Goal: Task Accomplishment & Management: Manage account settings

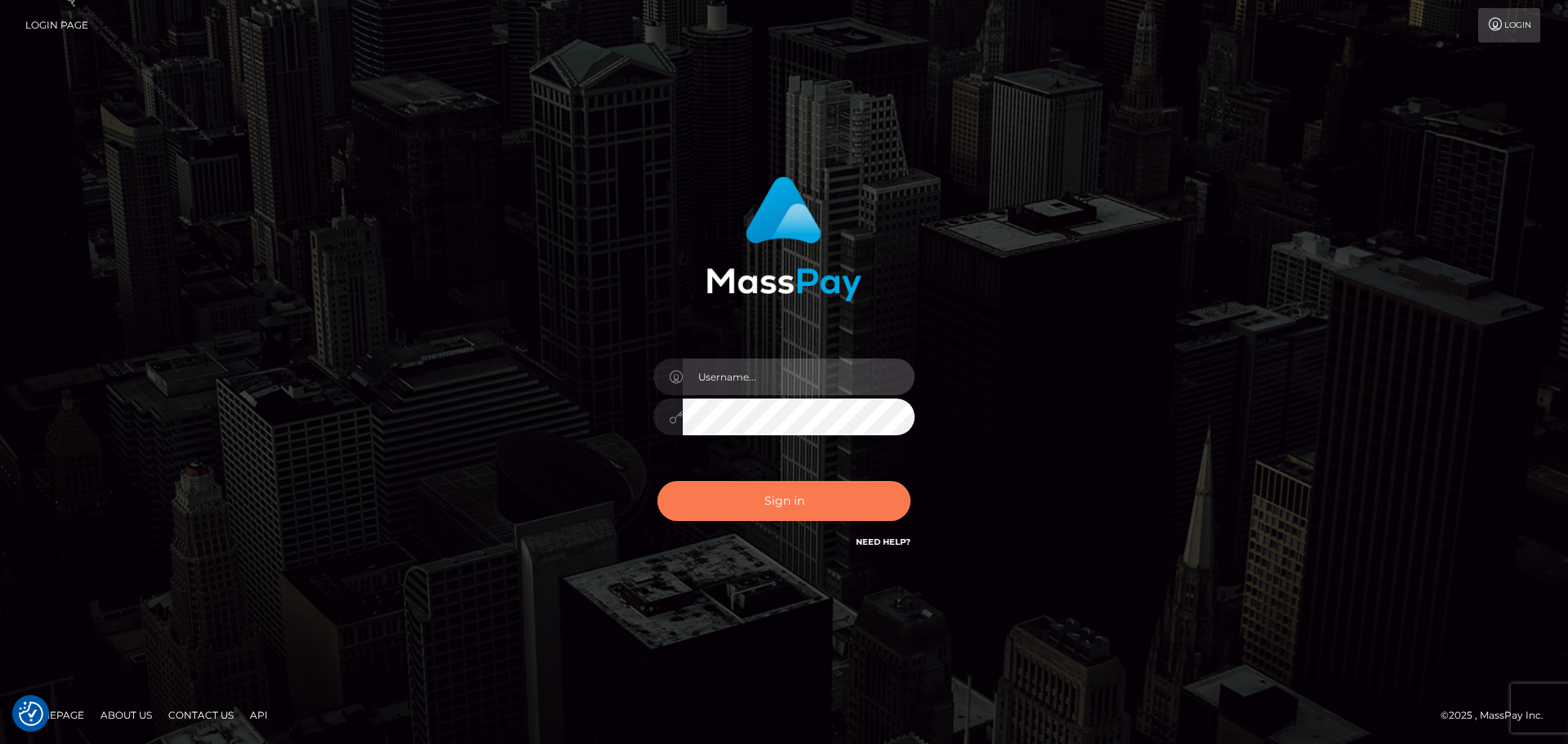
type input "Marlon.ACE"
click at [789, 503] on button "Sign in" at bounding box center [783, 501] width 253 height 40
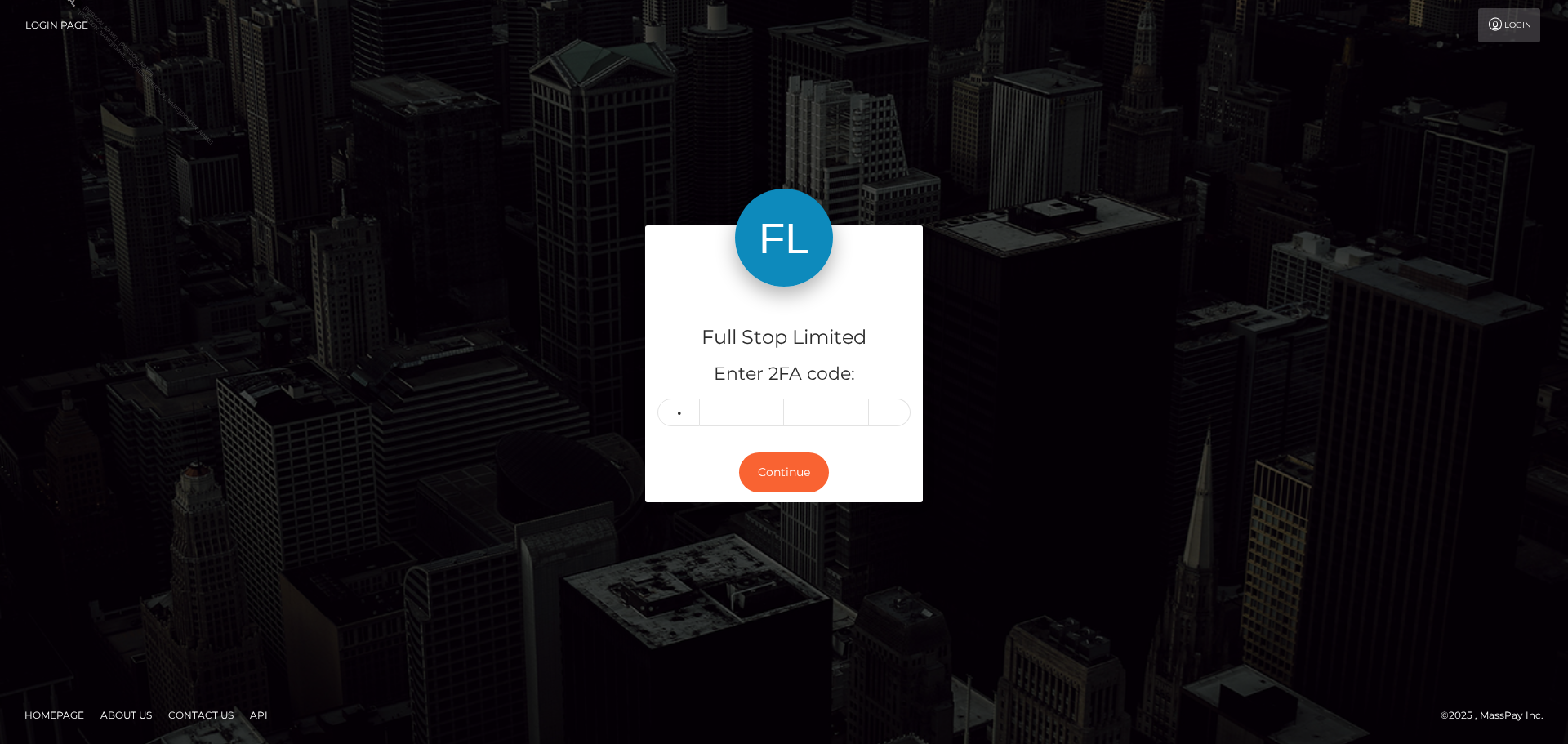
type input "8"
type input "5"
type input "6"
type input "8"
type input "0"
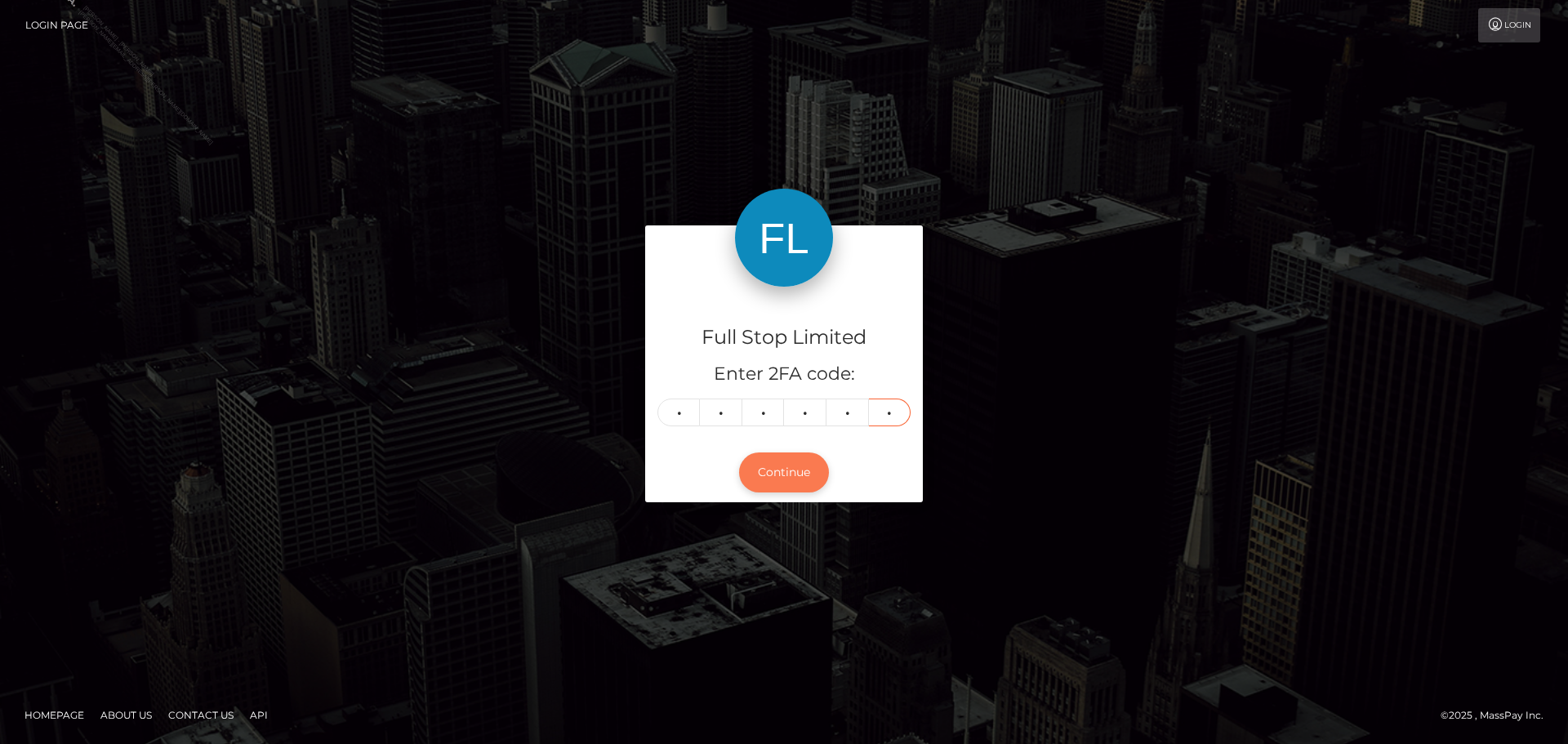
type input "3"
click at [792, 480] on button "Continue" at bounding box center [784, 473] width 90 height 40
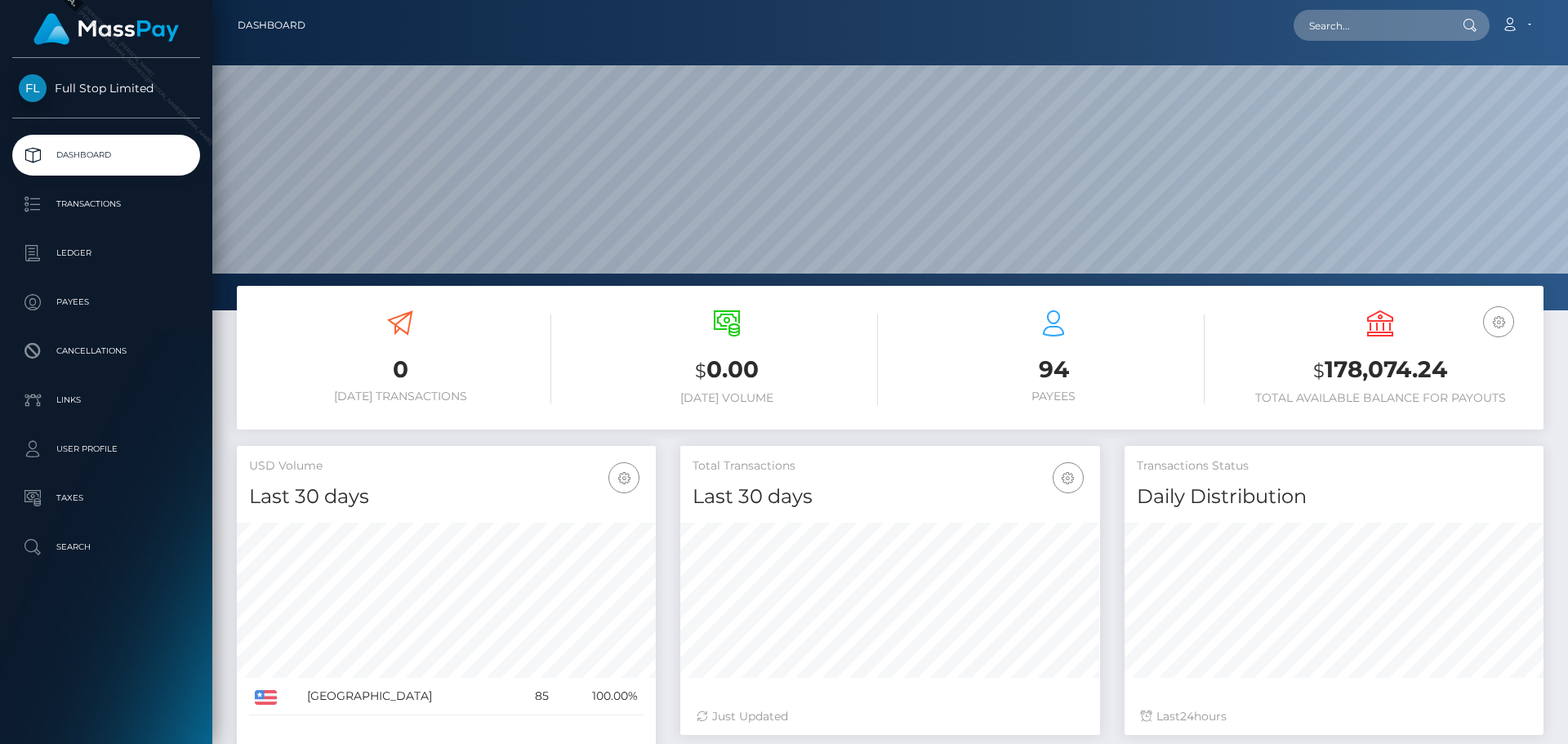
scroll to position [290, 419]
drag, startPoint x: 1328, startPoint y: 365, endPoint x: 1445, endPoint y: 364, distance: 117.0
click at [1445, 364] on h3 "$ 178,074.24" at bounding box center [1380, 370] width 302 height 34
copy h3 "178,074.24"
